Goal: Transaction & Acquisition: Purchase product/service

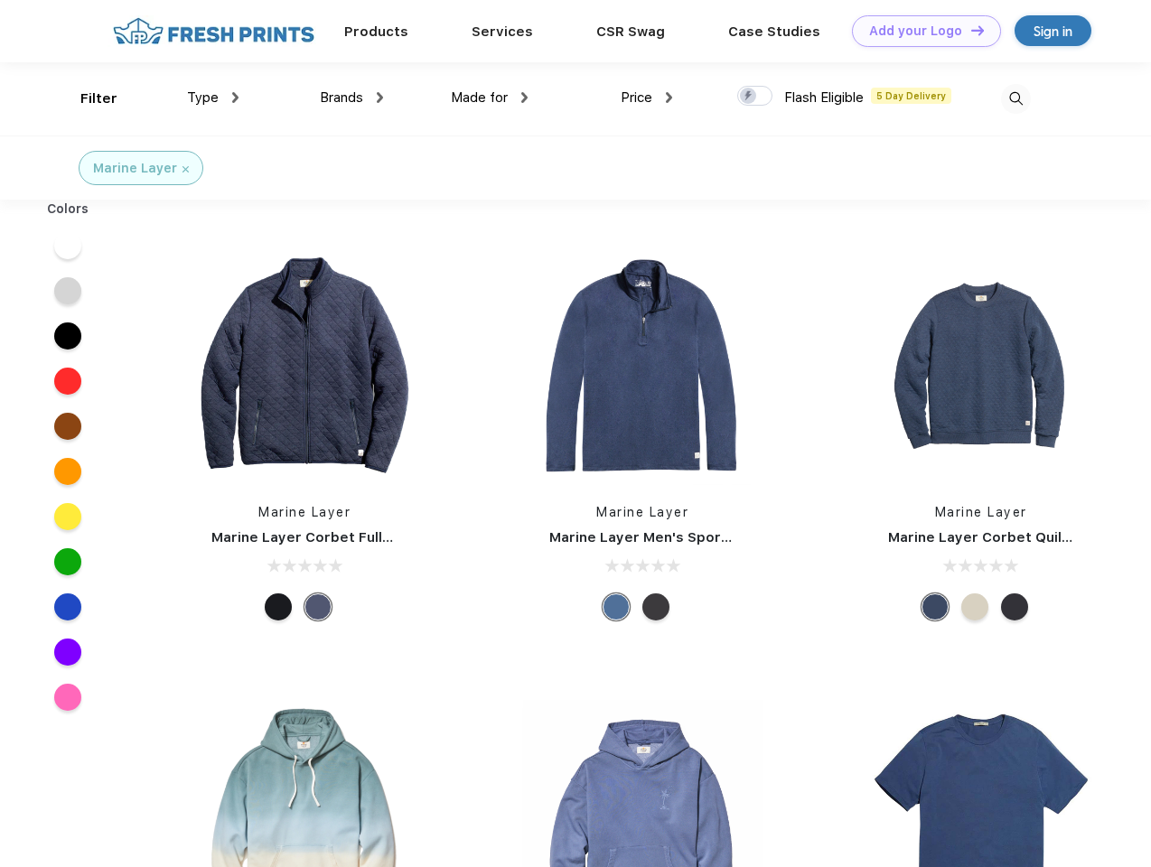
click at [920, 31] on link "Add your Logo Design Tool" at bounding box center [926, 31] width 149 height 32
click at [0, 0] on div "Design Tool" at bounding box center [0, 0] width 0 height 0
click at [969, 30] on link "Add your Logo Design Tool" at bounding box center [926, 31] width 149 height 32
click at [87, 98] on div "Filter" at bounding box center [98, 99] width 37 height 21
click at [213, 98] on span "Type" at bounding box center [203, 97] width 32 height 16
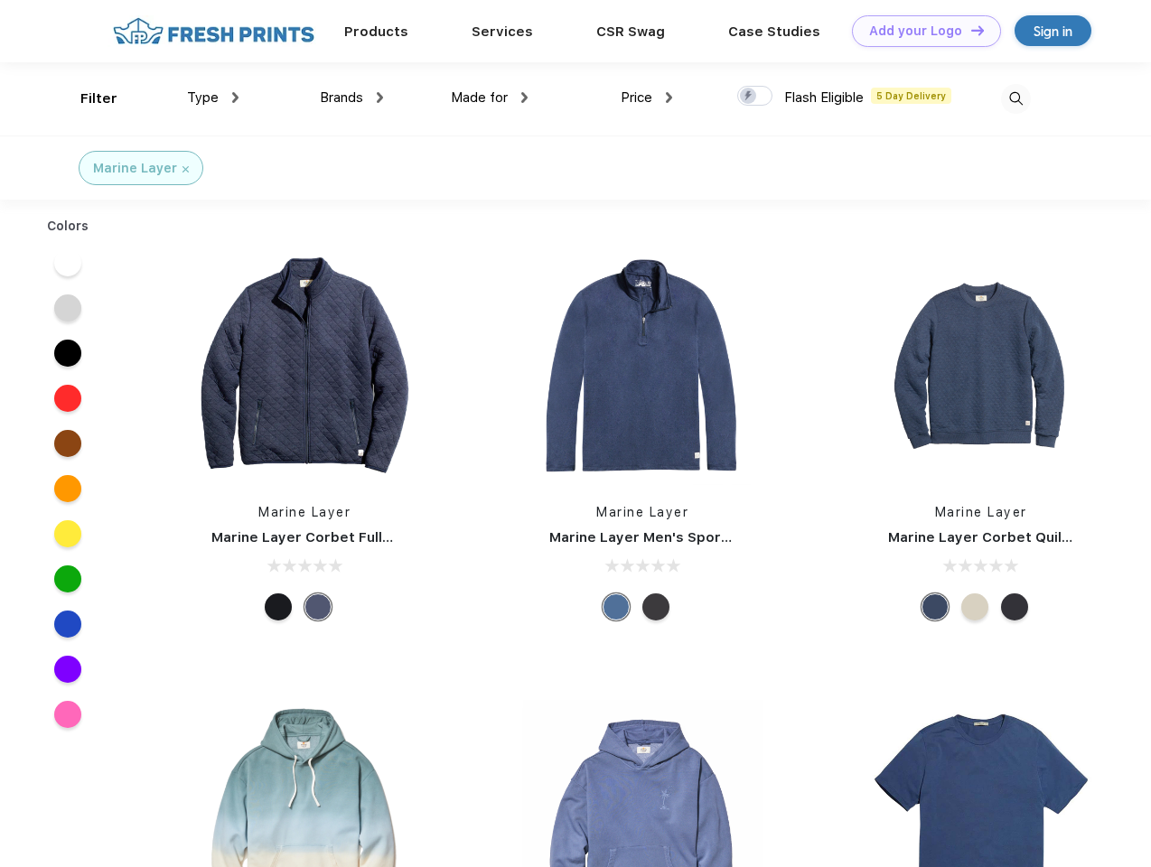
click at [351, 98] on span "Brands" at bounding box center [341, 97] width 43 height 16
click at [490, 98] on span "Made for" at bounding box center [479, 97] width 57 height 16
click at [647, 98] on span "Price" at bounding box center [637, 97] width 32 height 16
click at [755, 97] on div at bounding box center [754, 96] width 35 height 20
click at [749, 97] on input "checkbox" at bounding box center [743, 91] width 12 height 12
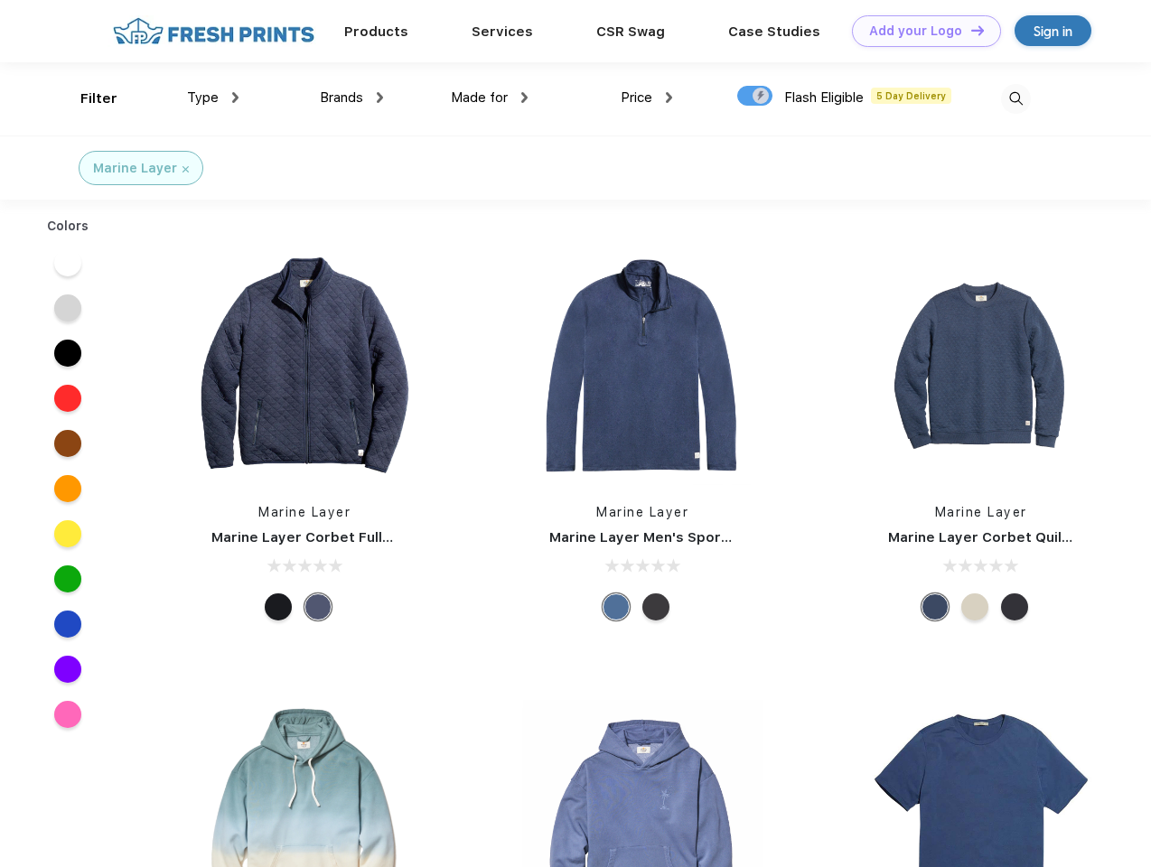
click at [1016, 98] on img at bounding box center [1016, 99] width 30 height 30
